Goal: Find specific page/section: Find specific page/section

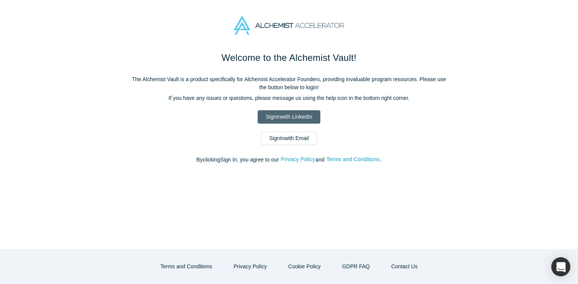
click at [303, 114] on link "Sign In with LinkedIn" at bounding box center [289, 116] width 62 height 13
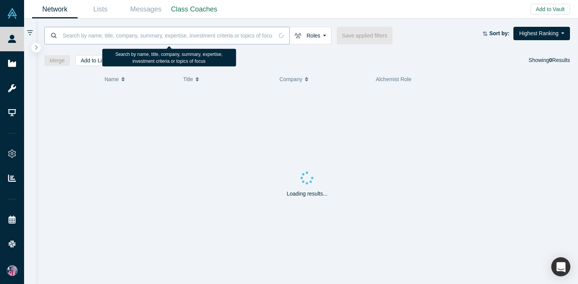
click at [75, 38] on input at bounding box center [168, 35] width 212 height 18
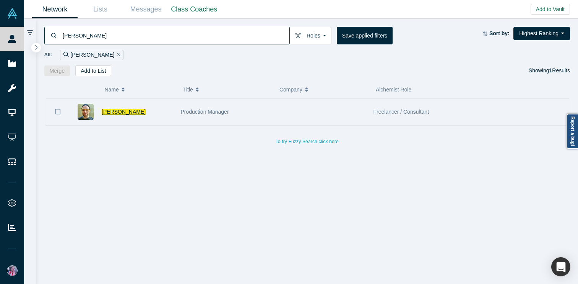
type input "tyler kulp"
click at [115, 111] on span "Tyler Kulp" at bounding box center [124, 112] width 44 height 6
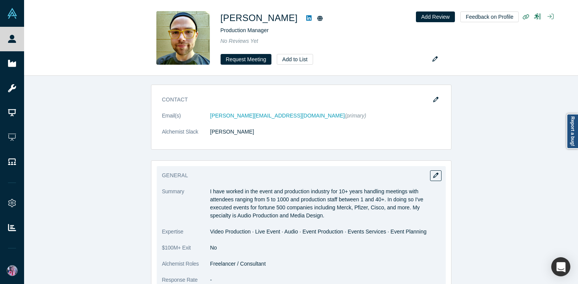
scroll to position [144, 0]
